Goal: Task Accomplishment & Management: Complete application form

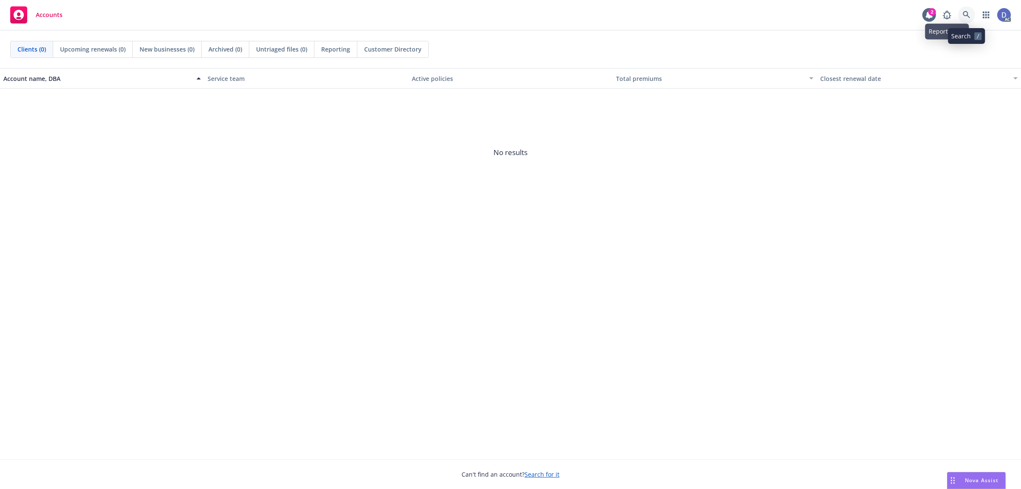
click at [965, 19] on link at bounding box center [966, 14] width 17 height 17
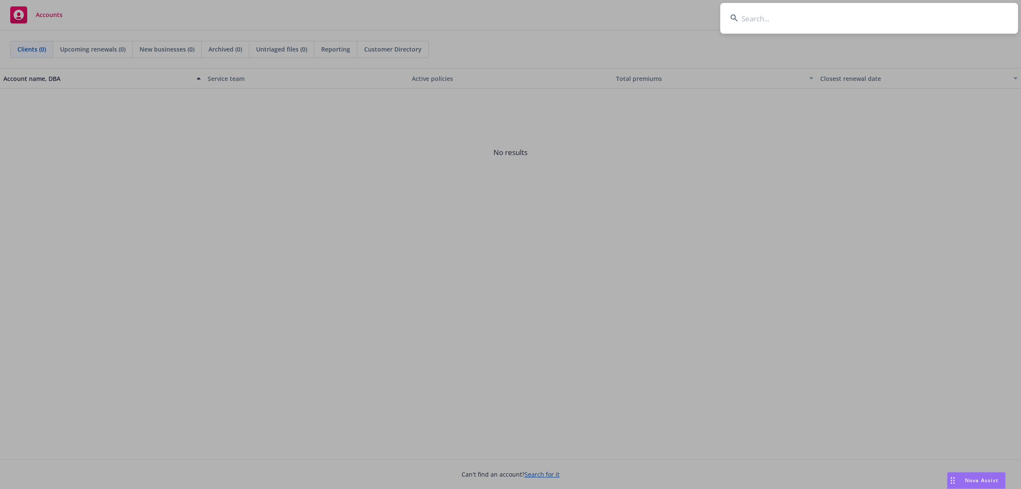
type input "[PERSON_NAME] FINE ICE CREAMS LLC"
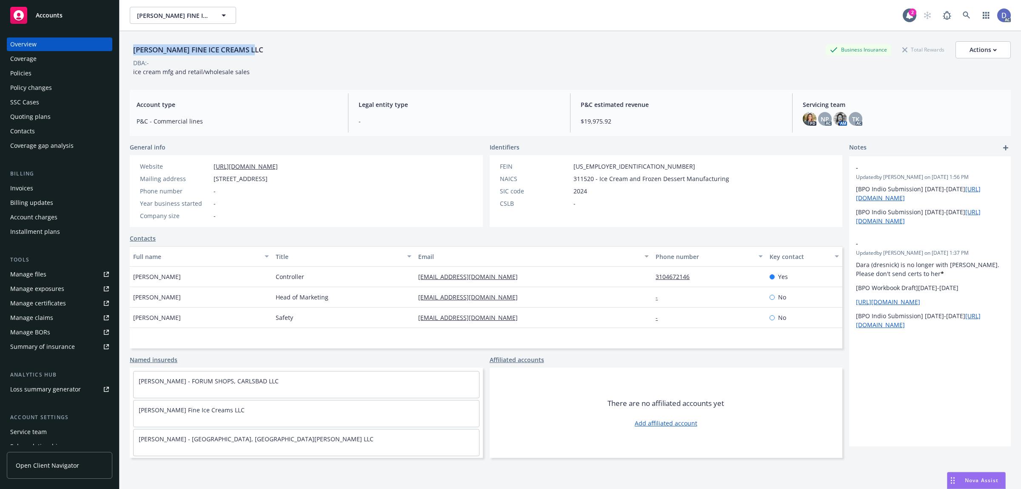
copy div "[PERSON_NAME] FINE ICE CREAMS LLC"
drag, startPoint x: 260, startPoint y: 54, endPoint x: 134, endPoint y: 55, distance: 125.6
click at [134, 55] on div "[PERSON_NAME] FINE ICE CREAMS LLC" at bounding box center [198, 49] width 137 height 11
click at [51, 312] on link "Manage claims" at bounding box center [60, 318] width 106 height 14
click at [43, 278] on div "Manage files" at bounding box center [28, 274] width 36 height 14
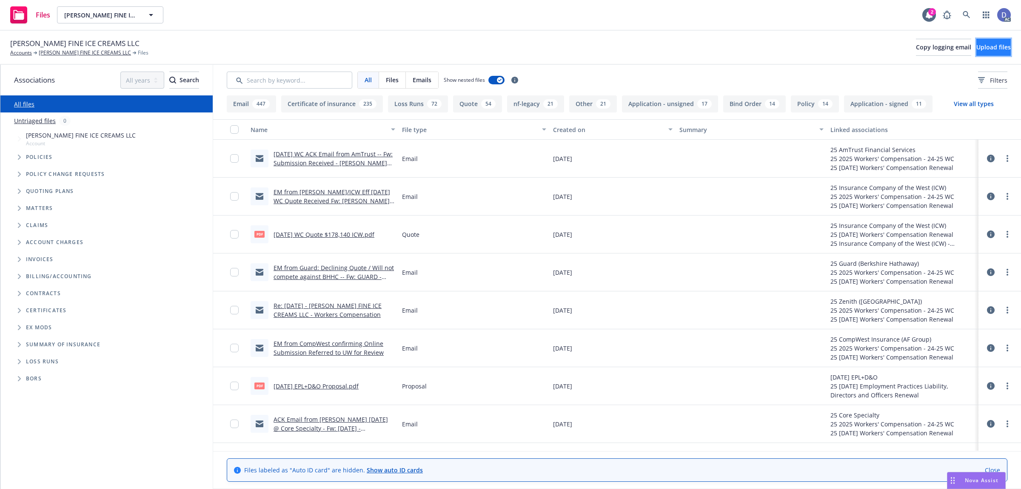
click at [990, 55] on button "Upload files" at bounding box center [994, 47] width 34 height 17
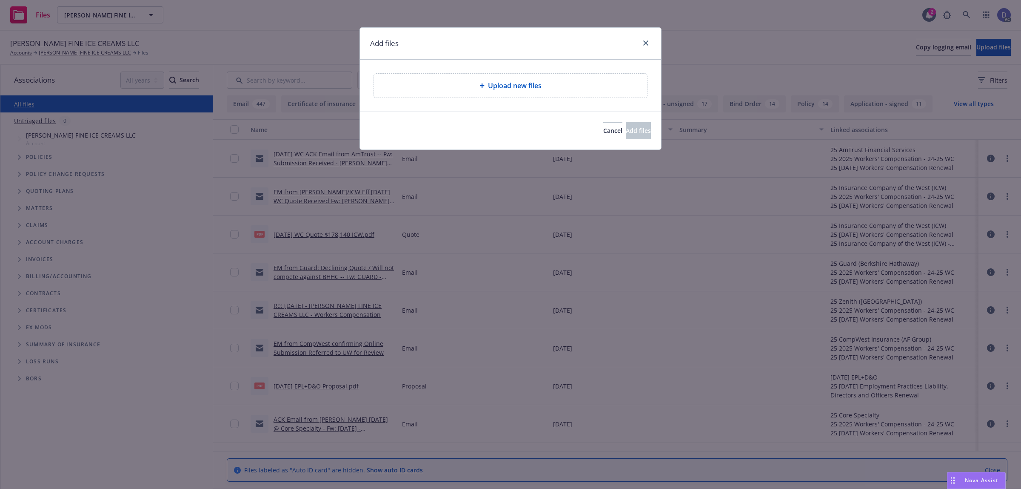
click at [484, 92] on div "Upload new files" at bounding box center [510, 86] width 273 height 24
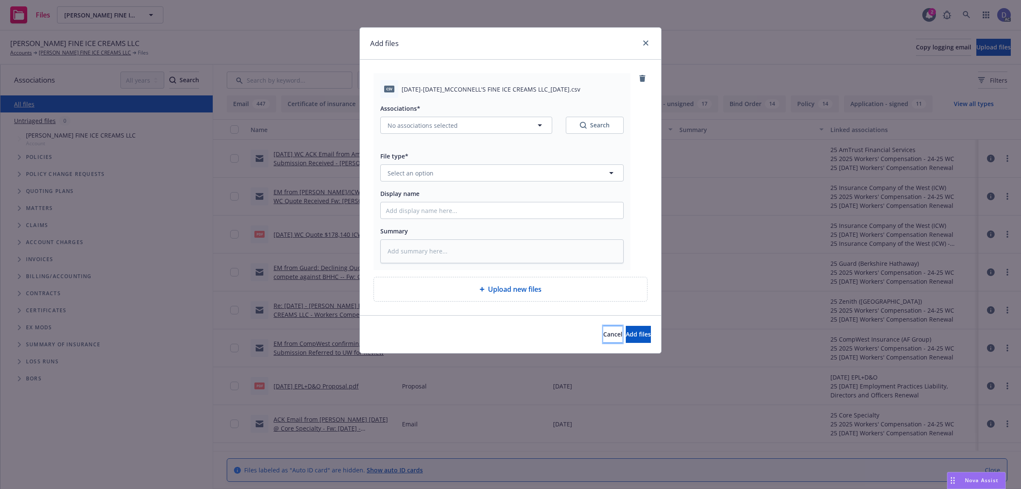
click at [603, 341] on button "Cancel" at bounding box center [612, 334] width 19 height 17
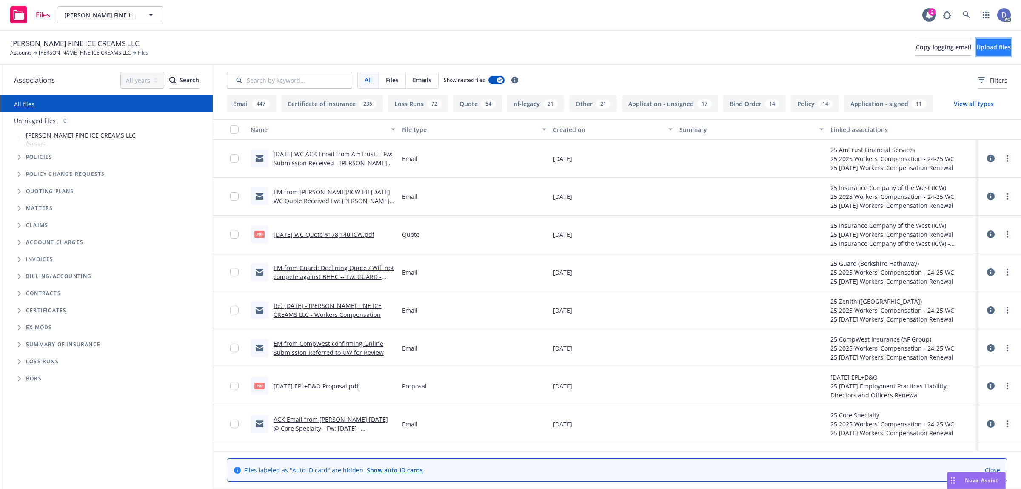
click at [977, 52] on button "Upload files" at bounding box center [994, 47] width 34 height 17
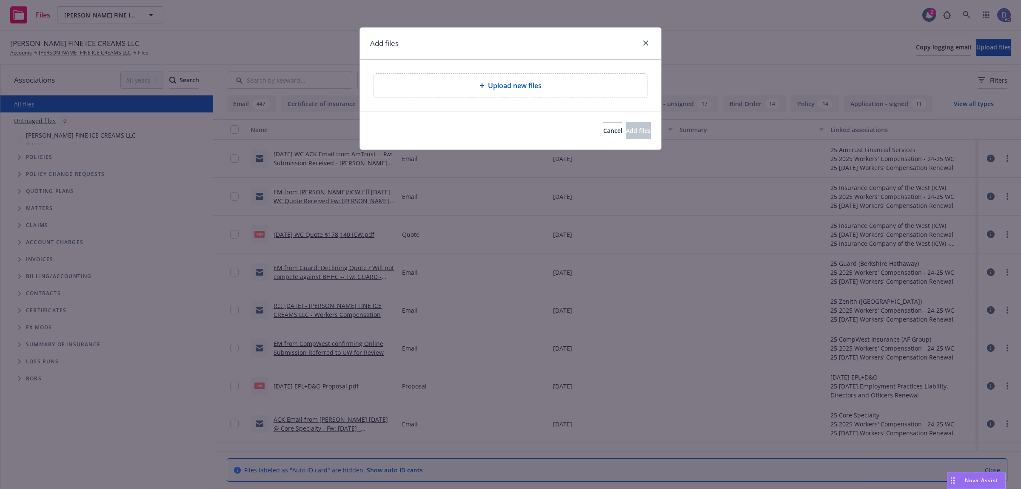
click at [479, 82] on div "Upload new files" at bounding box center [511, 85] width 260 height 10
click at [523, 91] on span "Upload new files" at bounding box center [515, 85] width 54 height 10
click at [561, 85] on div "Upload new files" at bounding box center [511, 85] width 260 height 10
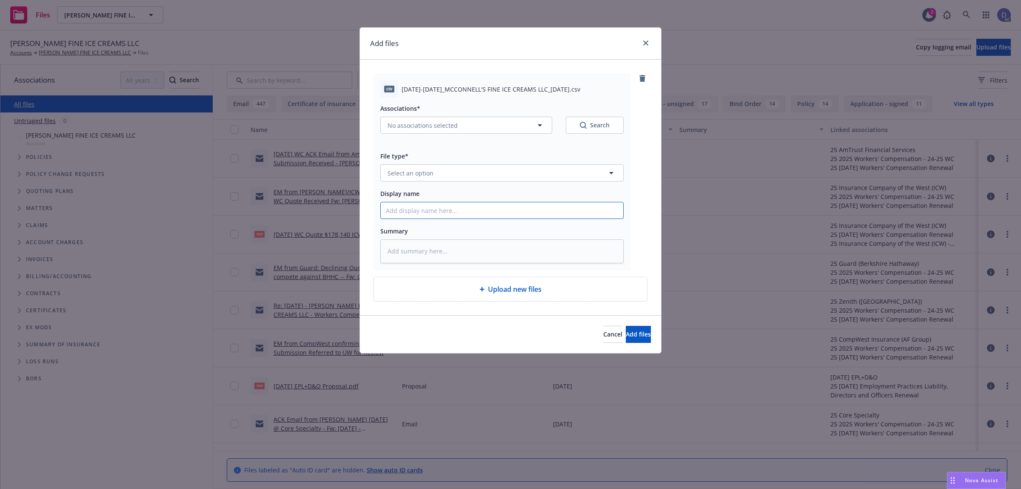
click at [530, 216] on input "Display name" at bounding box center [502, 210] width 243 height 16
paste input "2020-2024_MCCONNELL'S FINE ICE CREAMS LLC_7-6-2025"
type textarea "x"
type input "2020-2024_MCCONNELL'S FINE ICE CREAMS LLC_7-6-2025"
click at [554, 184] on div "Associations* No associations selected Search File type* Select an option Displ…" at bounding box center [501, 180] width 243 height 165
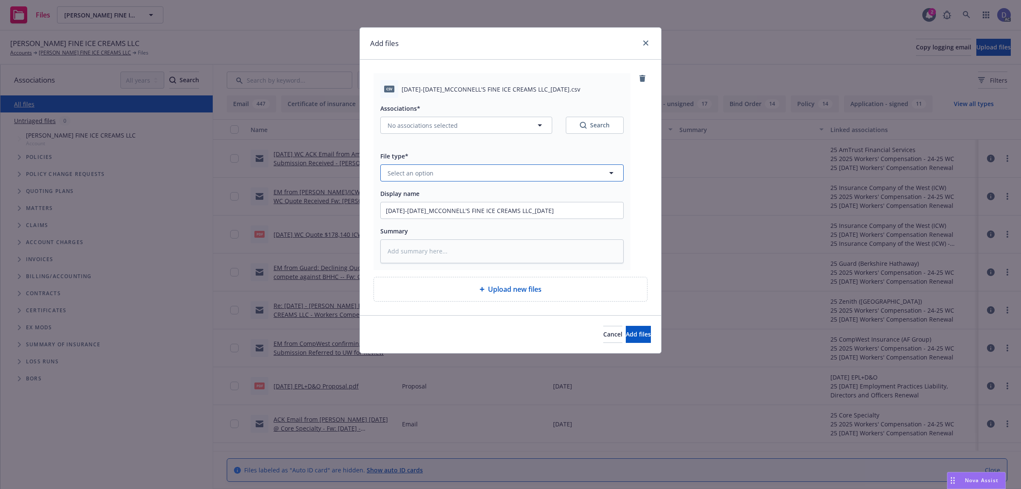
click at [574, 176] on button "Select an option" at bounding box center [501, 172] width 243 height 17
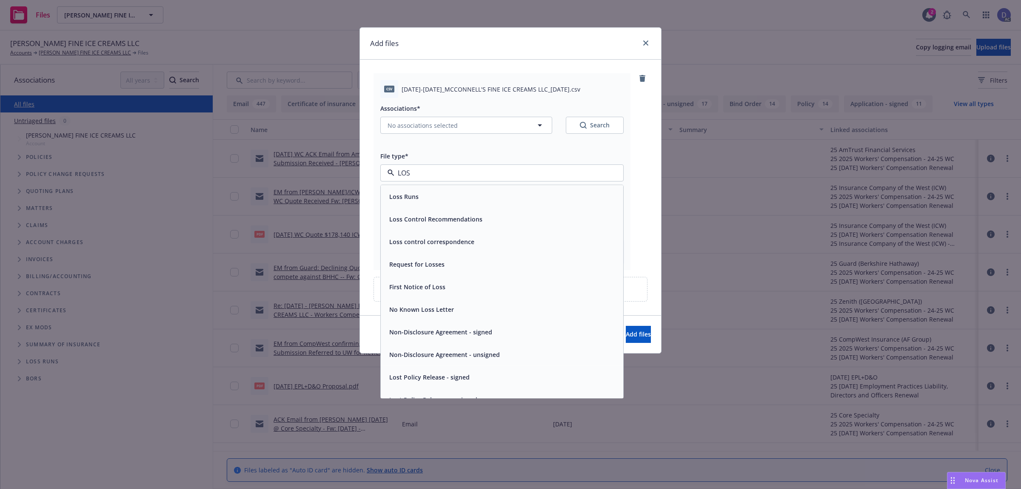
type input "LOSS"
click at [566, 191] on div "Loss Runs" at bounding box center [502, 196] width 232 height 12
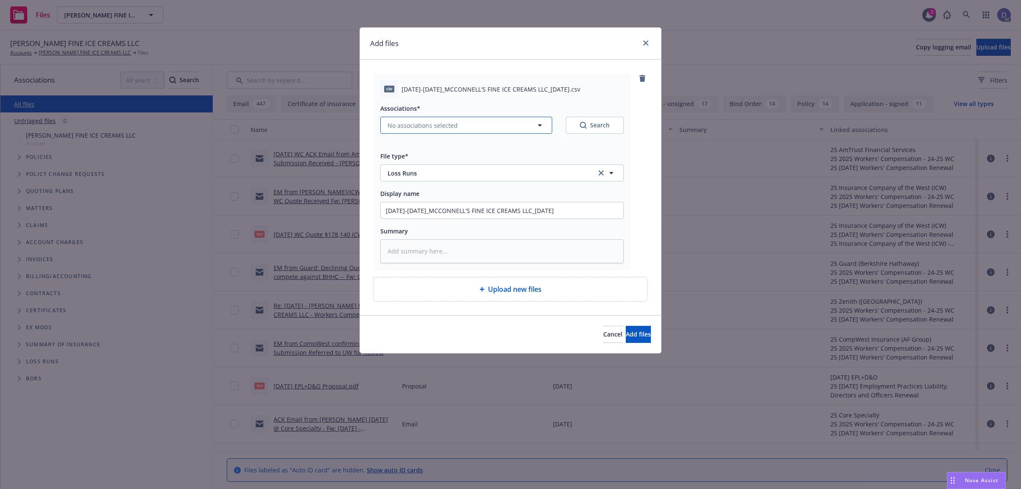
click at [426, 122] on span "No associations selected" at bounding box center [423, 125] width 70 height 9
type textarea "x"
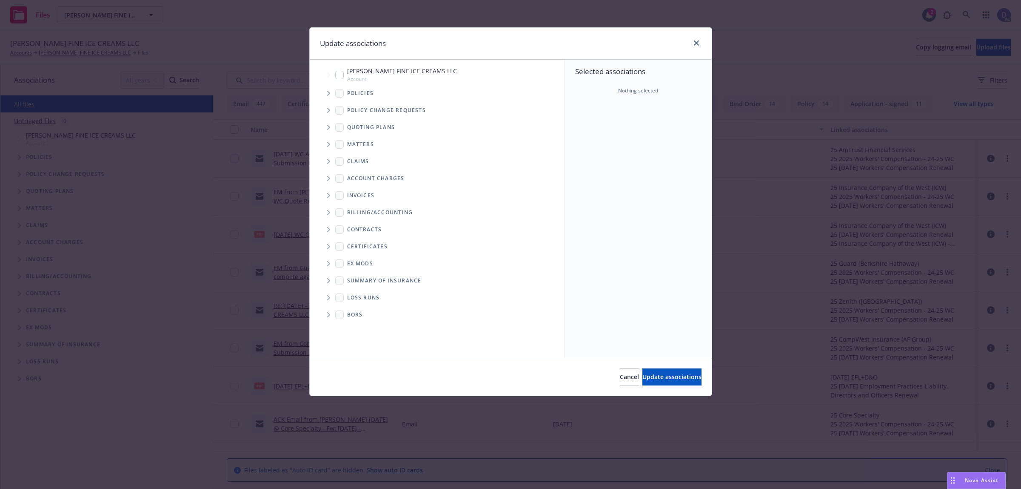
click at [328, 94] on icon "Tree Example" at bounding box center [328, 93] width 3 height 5
click at [602, 123] on div "Selected associations Nothing selected" at bounding box center [638, 209] width 147 height 298
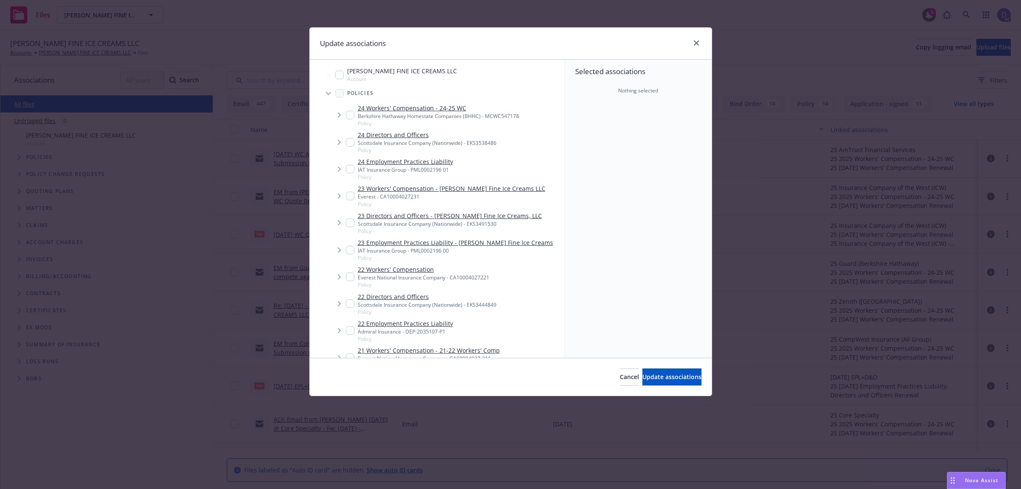
click at [404, 198] on div "Everest - CA10004027231" at bounding box center [452, 196] width 188 height 7
checkbox input "true"
click at [675, 365] on div "Cancel Update associations" at bounding box center [511, 377] width 402 height 38
click at [673, 374] on span "Update associations" at bounding box center [672, 376] width 59 height 8
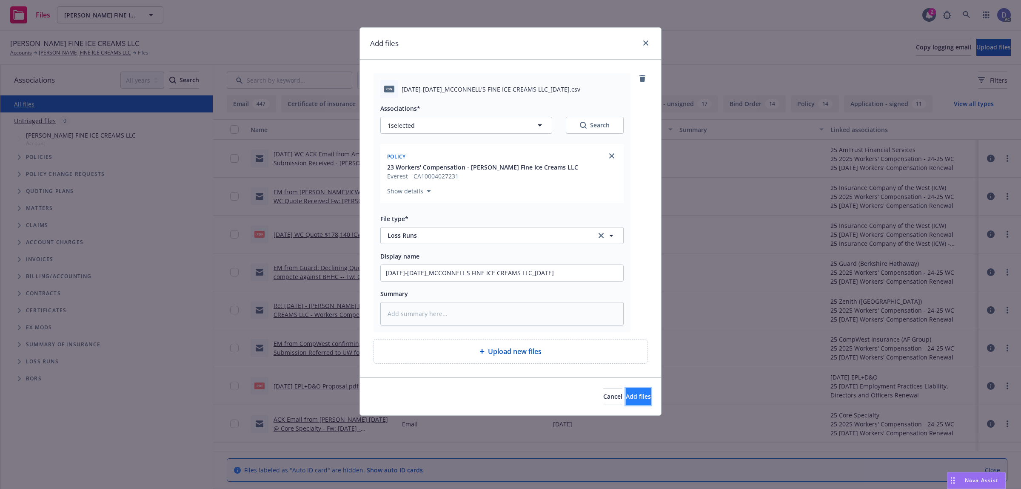
click at [626, 400] on span "Add files" at bounding box center [638, 396] width 25 height 8
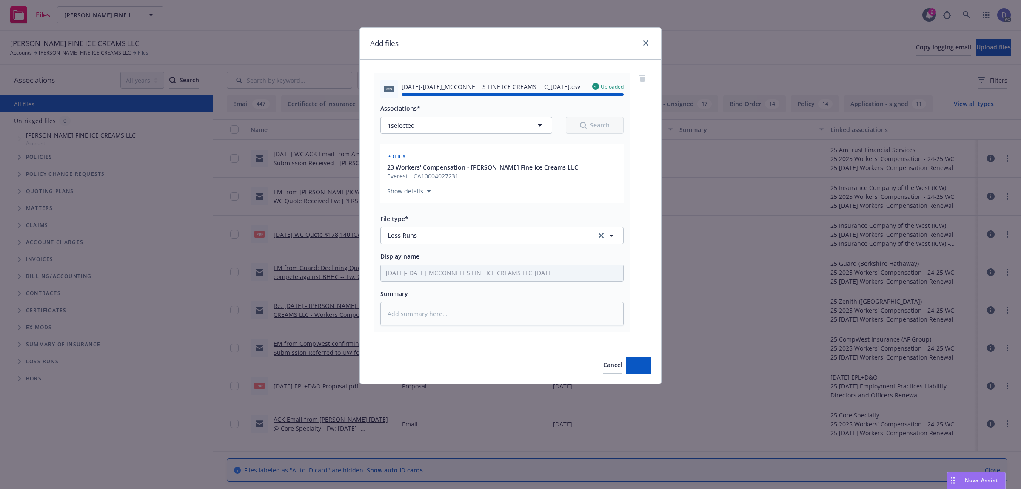
type textarea "x"
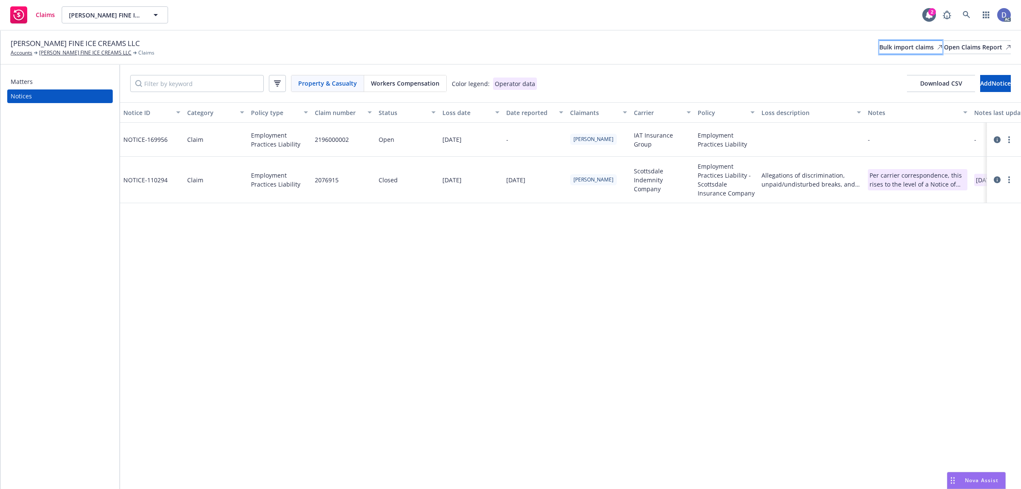
click at [894, 46] on div "Bulk import claims" at bounding box center [911, 47] width 63 height 13
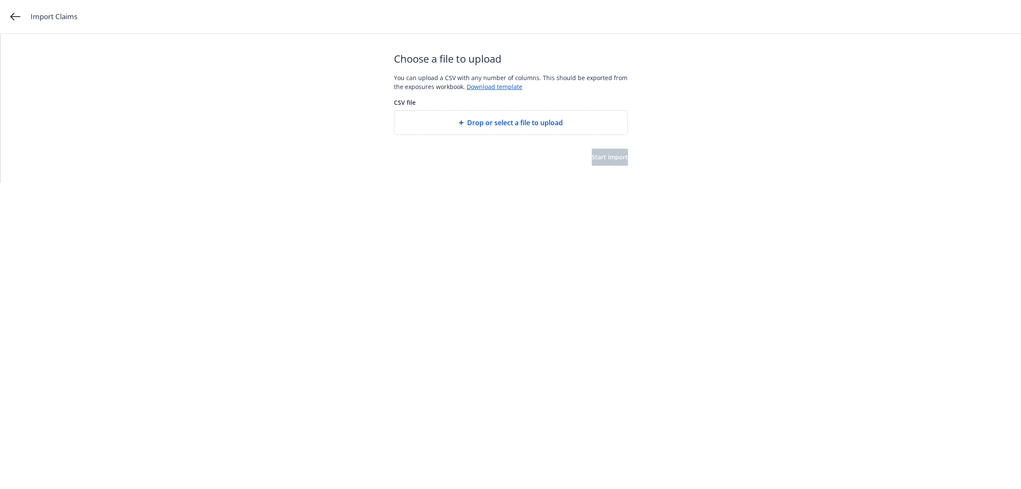
click at [523, 118] on span "Drop or select a file to upload" at bounding box center [515, 122] width 96 height 10
click at [601, 149] on button "Start import" at bounding box center [610, 157] width 36 height 17
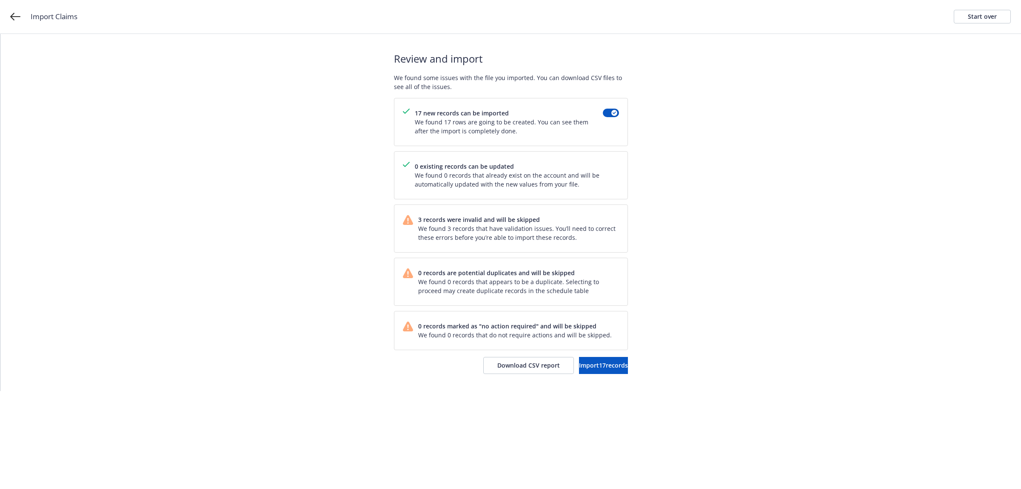
click at [496, 356] on div "Review and import We found some issues with the file you imported. You can down…" at bounding box center [511, 212] width 234 height 357
click at [508, 366] on span "Download CSV report" at bounding box center [529, 365] width 63 height 8
click at [993, 20] on div "Start over" at bounding box center [982, 16] width 29 height 13
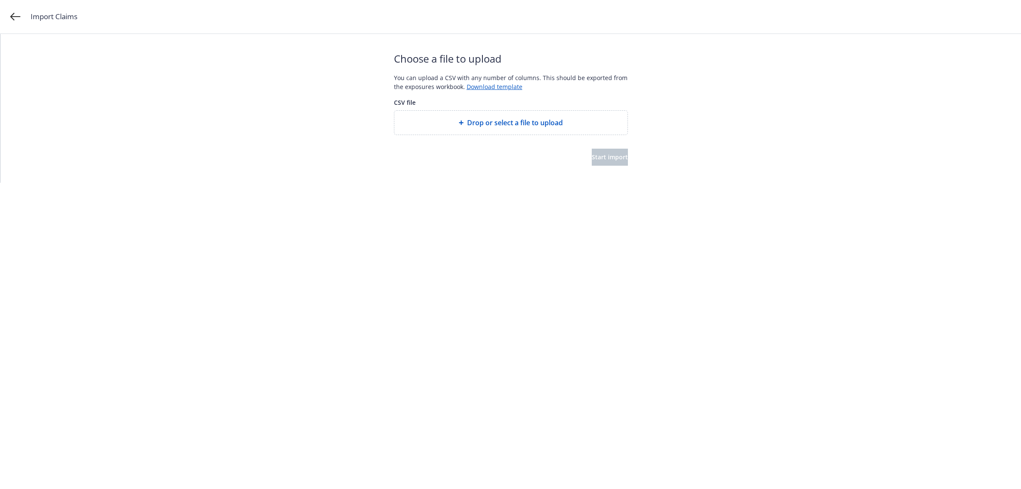
click at [512, 128] on span "Drop or select a file to upload" at bounding box center [515, 122] width 96 height 10
click at [592, 162] on button "Start import" at bounding box center [610, 157] width 36 height 17
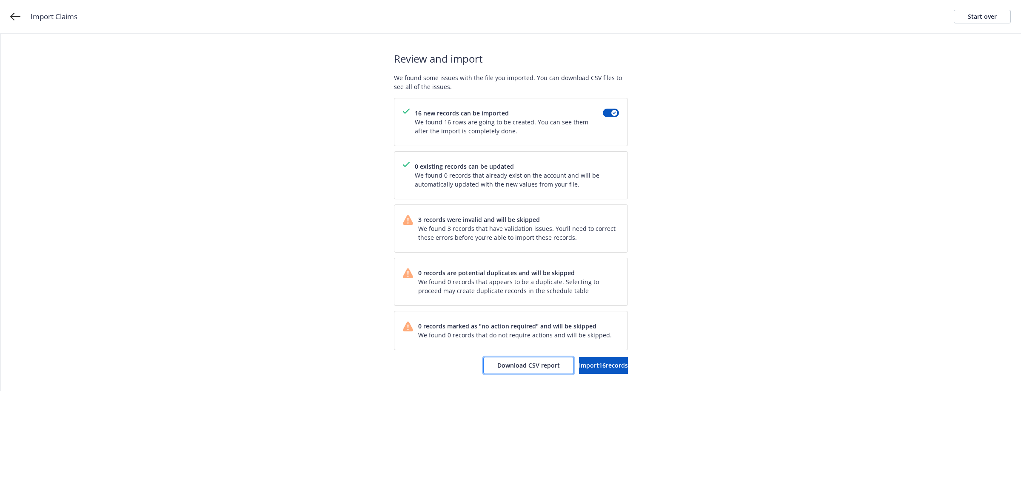
click at [498, 368] on span "Download CSV report" at bounding box center [529, 365] width 63 height 8
click at [986, 17] on div "Start over" at bounding box center [982, 16] width 29 height 13
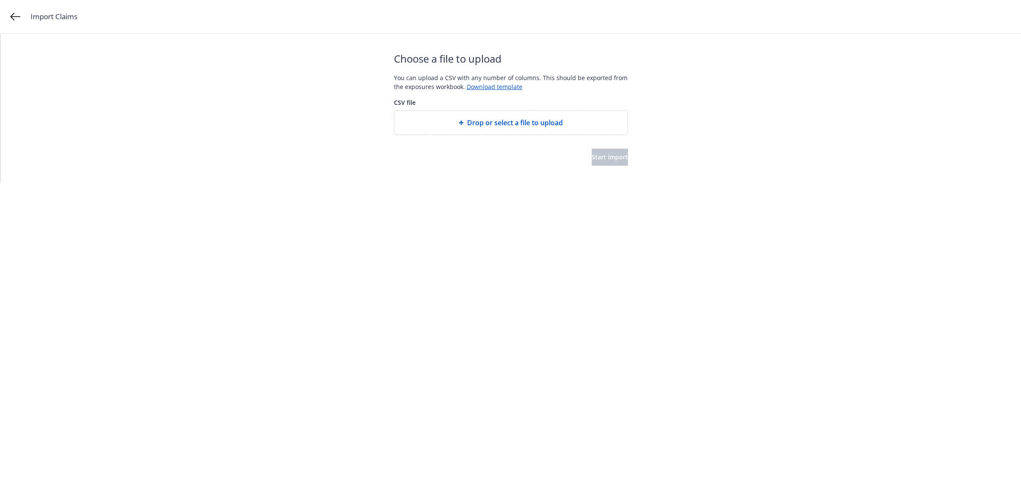
click at [499, 126] on span "Drop or select a file to upload" at bounding box center [515, 122] width 96 height 10
click at [609, 153] on span "Start import" at bounding box center [610, 157] width 36 height 8
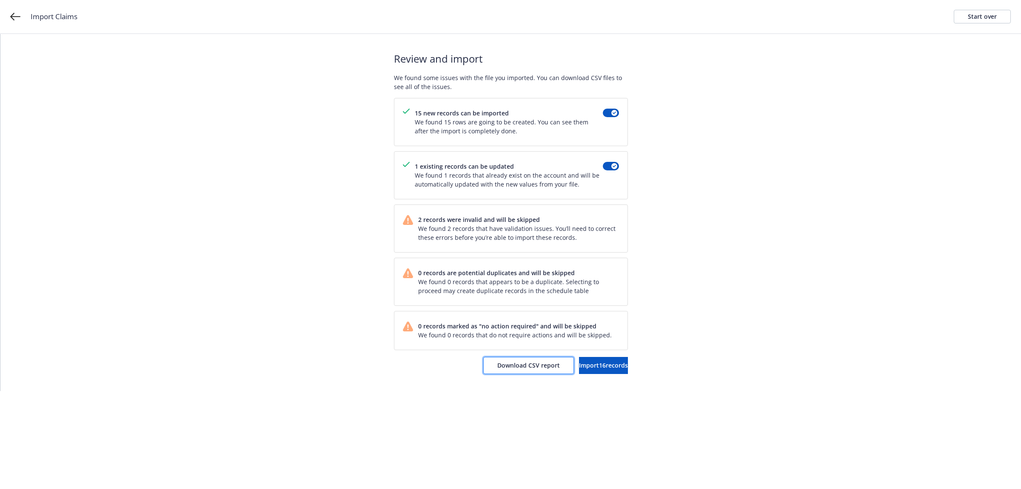
click at [506, 369] on span "Download CSV report" at bounding box center [529, 365] width 63 height 8
click at [989, 23] on link "Start over" at bounding box center [982, 17] width 57 height 14
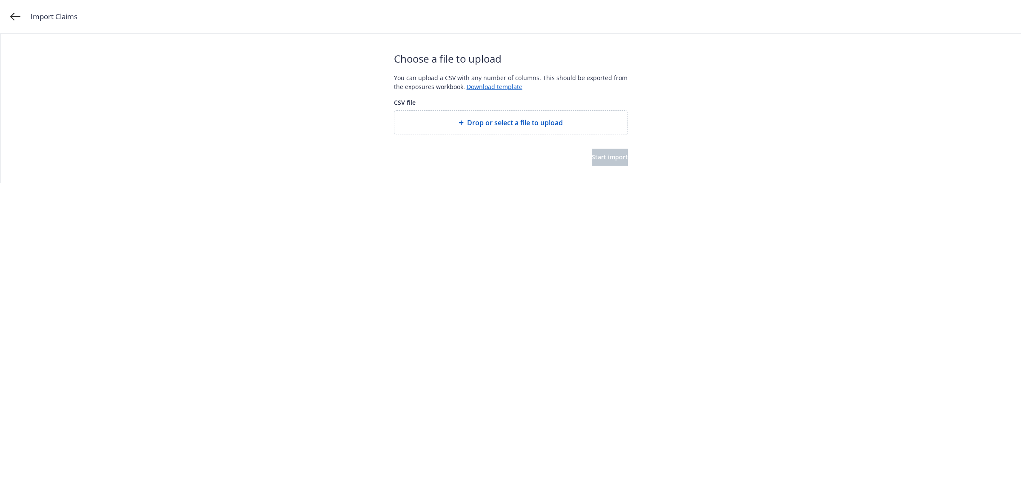
click at [526, 116] on div "Drop or select a file to upload" at bounding box center [511, 123] width 233 height 24
click at [620, 157] on button "Start import" at bounding box center [610, 157] width 36 height 17
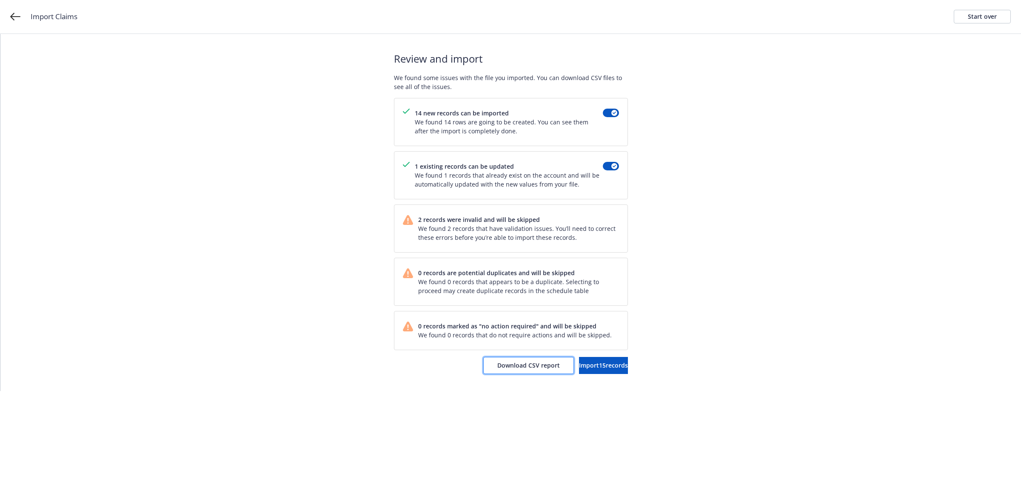
click at [492, 372] on button "Download CSV report" at bounding box center [528, 365] width 91 height 17
click at [978, 22] on div "Start over" at bounding box center [982, 16] width 29 height 13
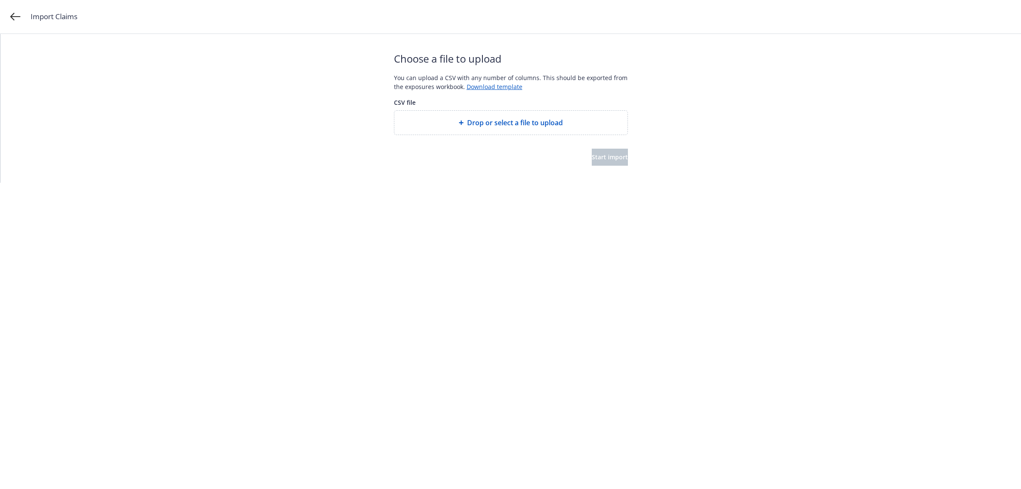
click at [560, 119] on span "Drop or select a file to upload" at bounding box center [515, 122] width 96 height 10
click at [601, 151] on button "Start import" at bounding box center [610, 157] width 36 height 17
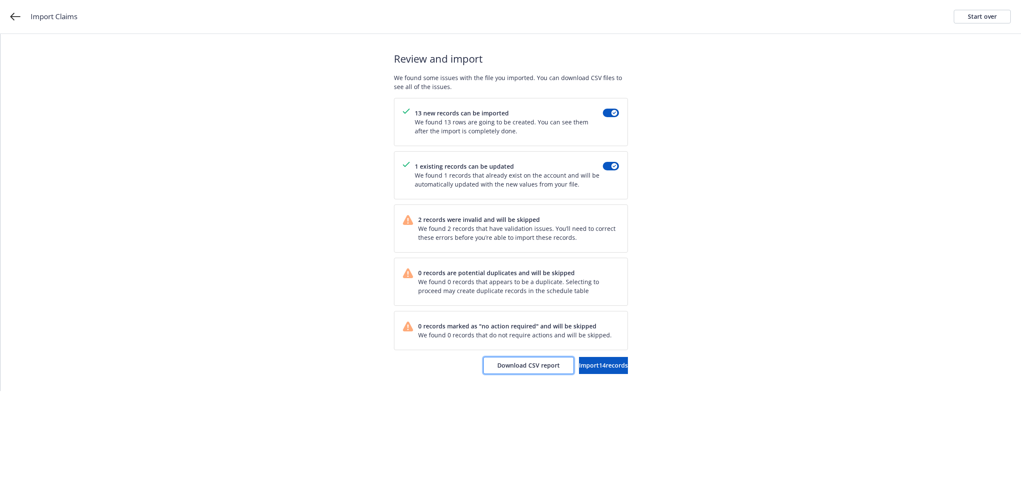
click at [509, 368] on span "Download CSV report" at bounding box center [529, 365] width 63 height 8
click at [974, 18] on div "Start over" at bounding box center [982, 16] width 29 height 13
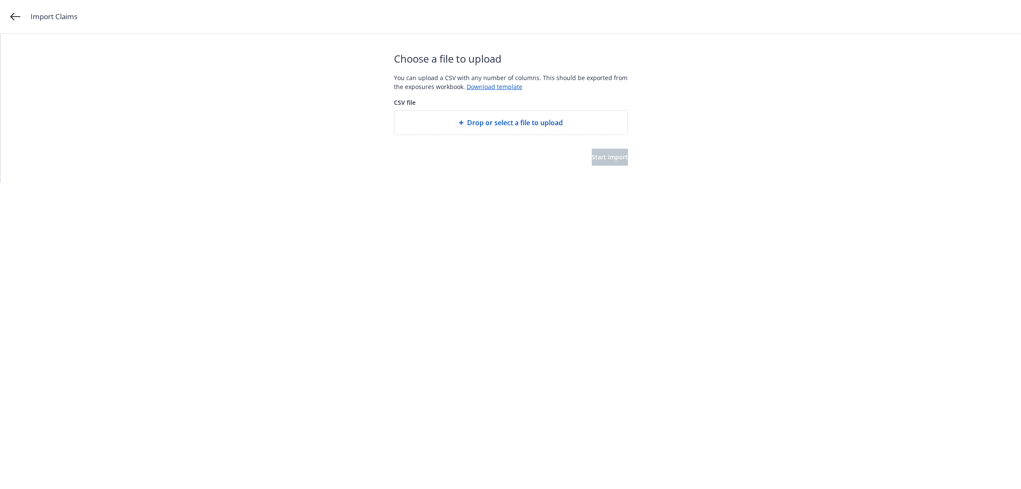
click at [503, 127] on span "Drop or select a file to upload" at bounding box center [515, 122] width 96 height 10
click at [608, 161] on button "Start import" at bounding box center [610, 157] width 36 height 17
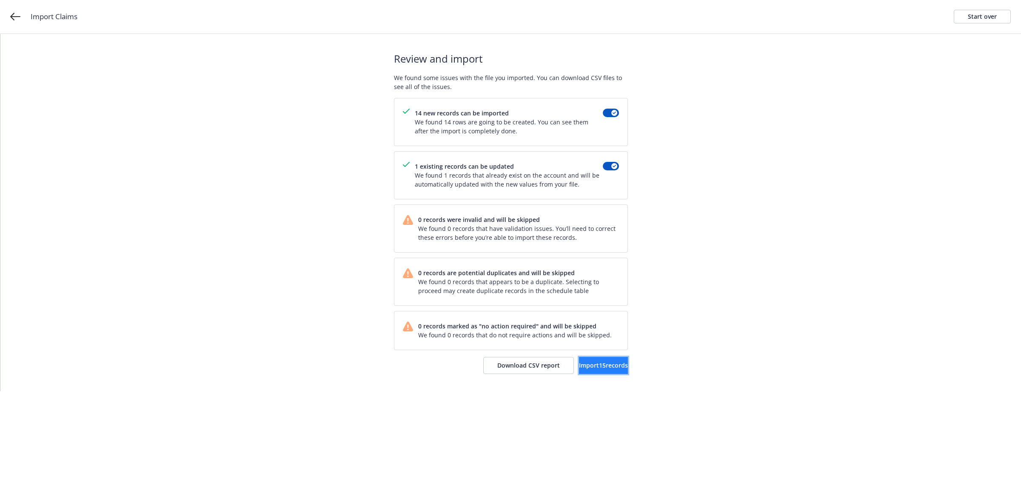
click at [592, 366] on span "Import 15 records" at bounding box center [603, 365] width 49 height 8
click at [603, 367] on span "View accounts" at bounding box center [593, 365] width 42 height 8
